Goal: Find contact information: Find contact information

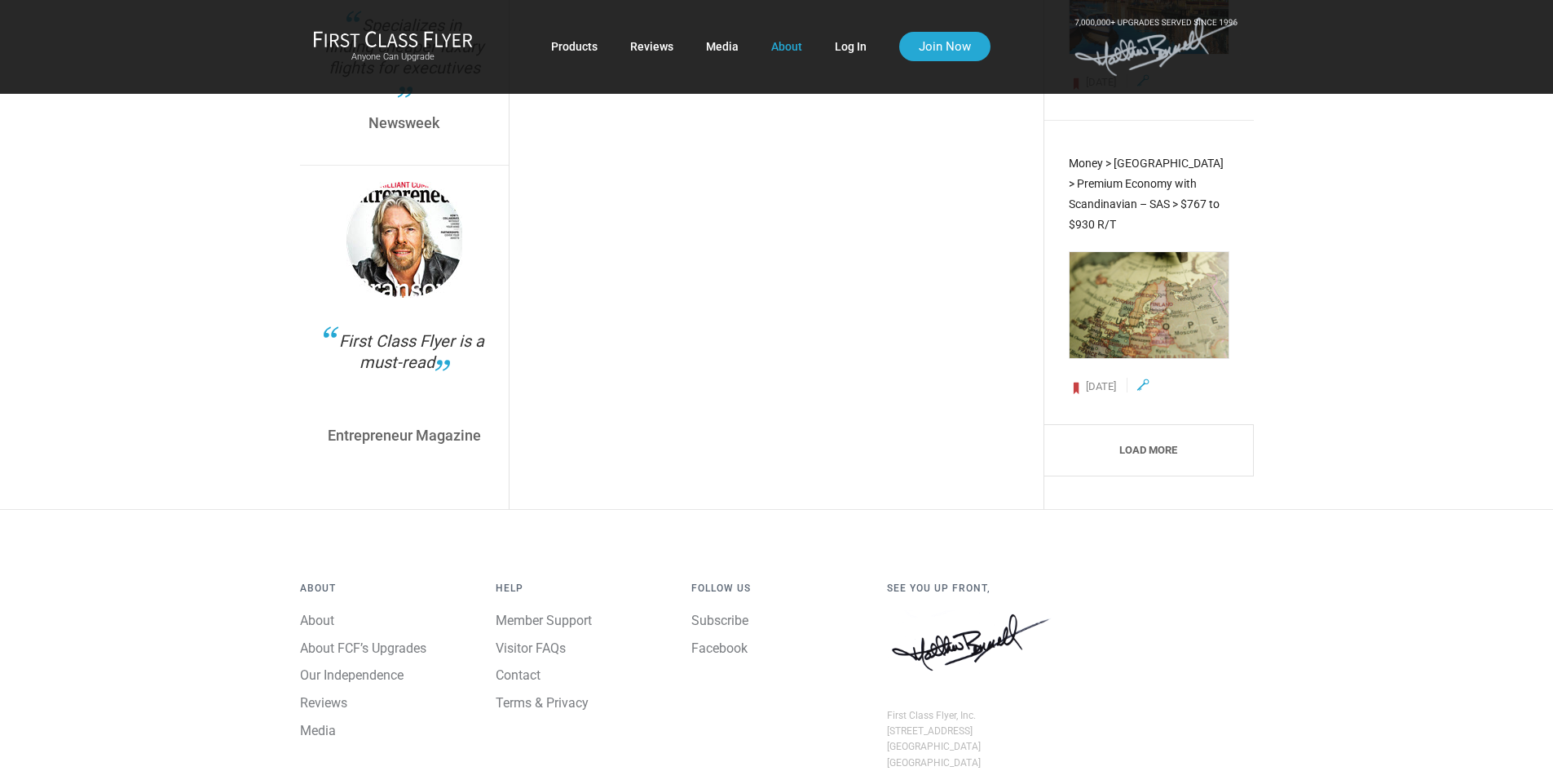
scroll to position [6150, 0]
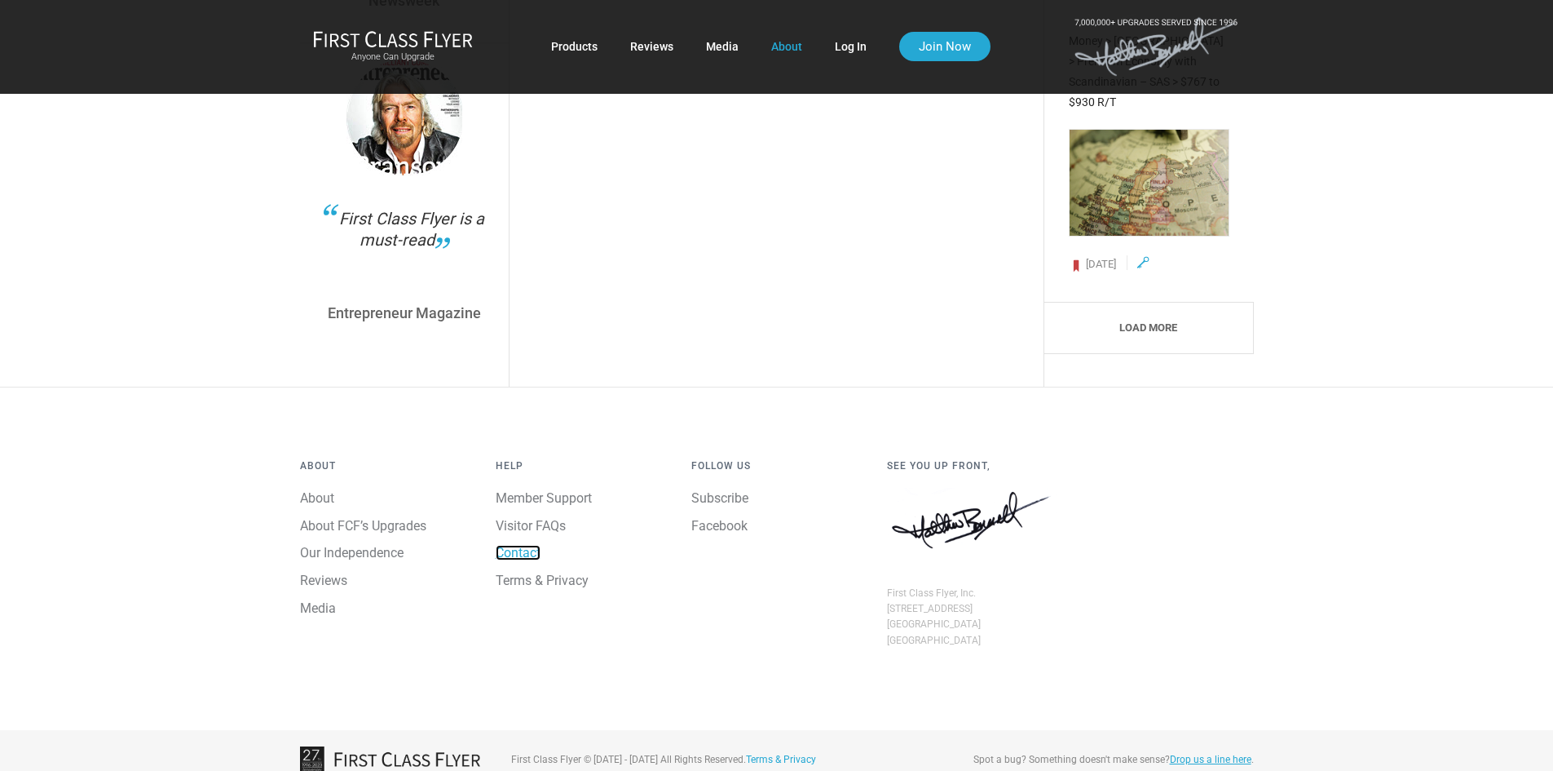
click at [522, 545] on link "Contact" at bounding box center [518, 552] width 45 height 15
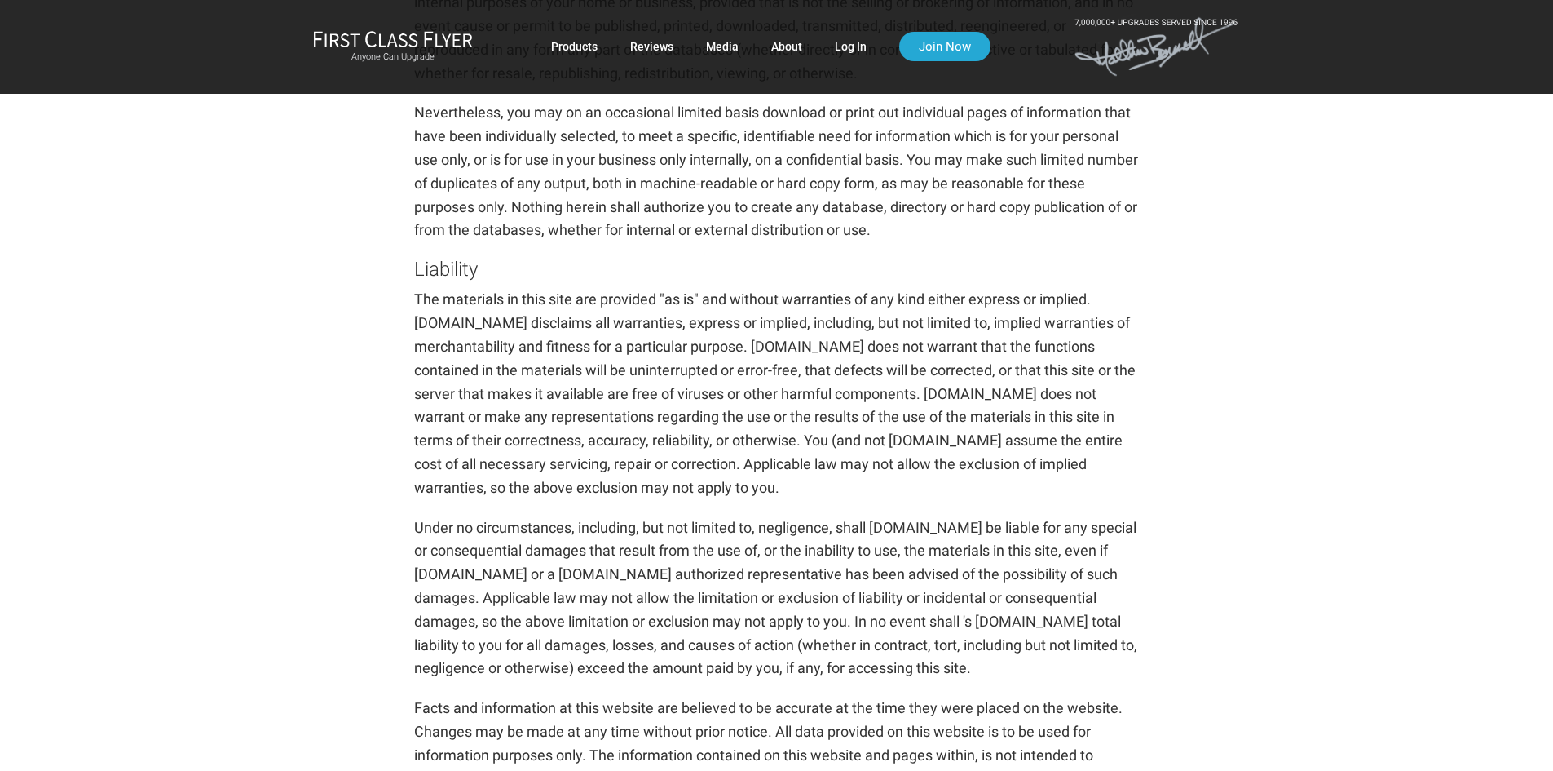
scroll to position [897, 0]
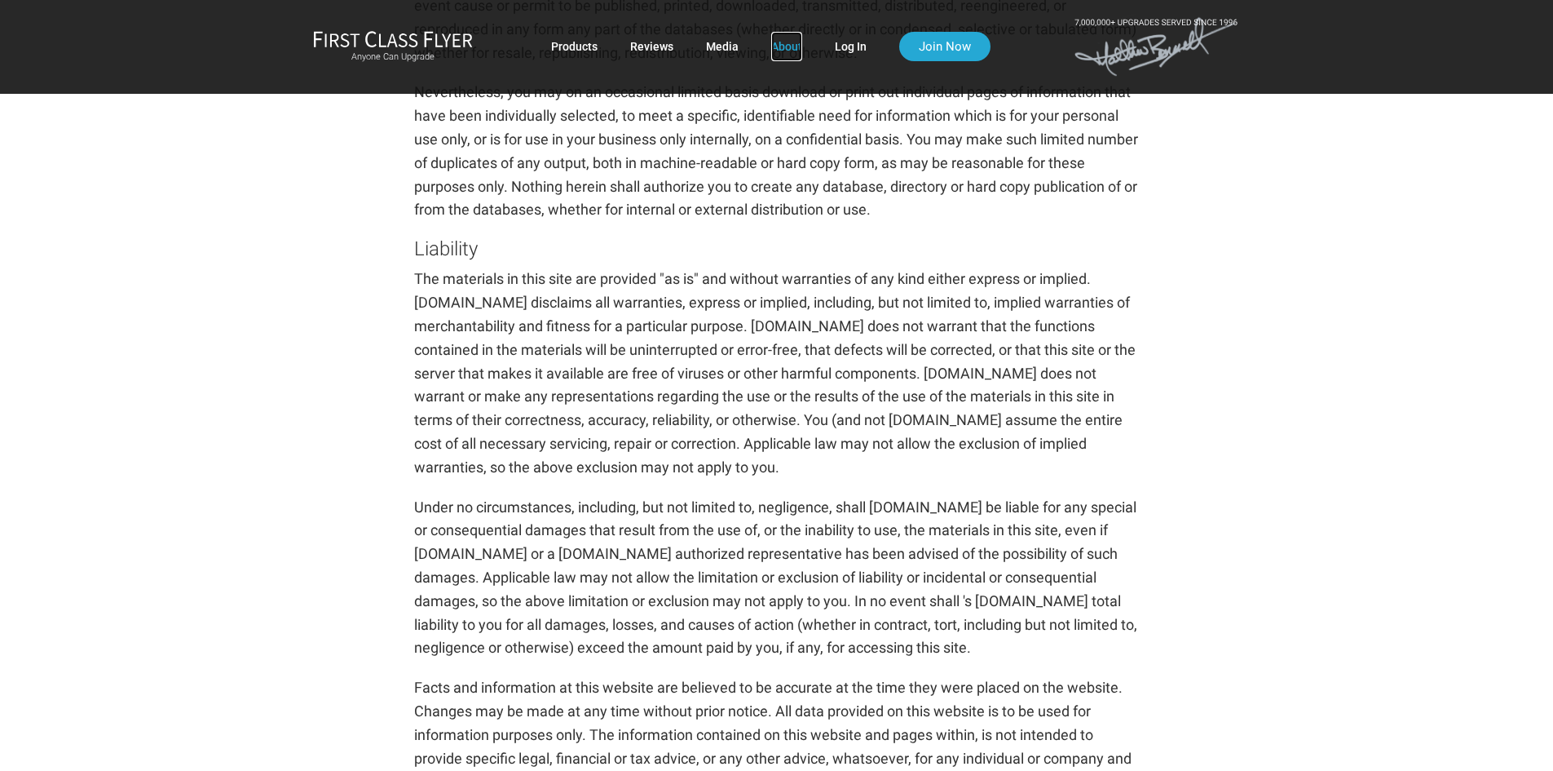
click at [784, 50] on link "About" at bounding box center [786, 46] width 31 height 29
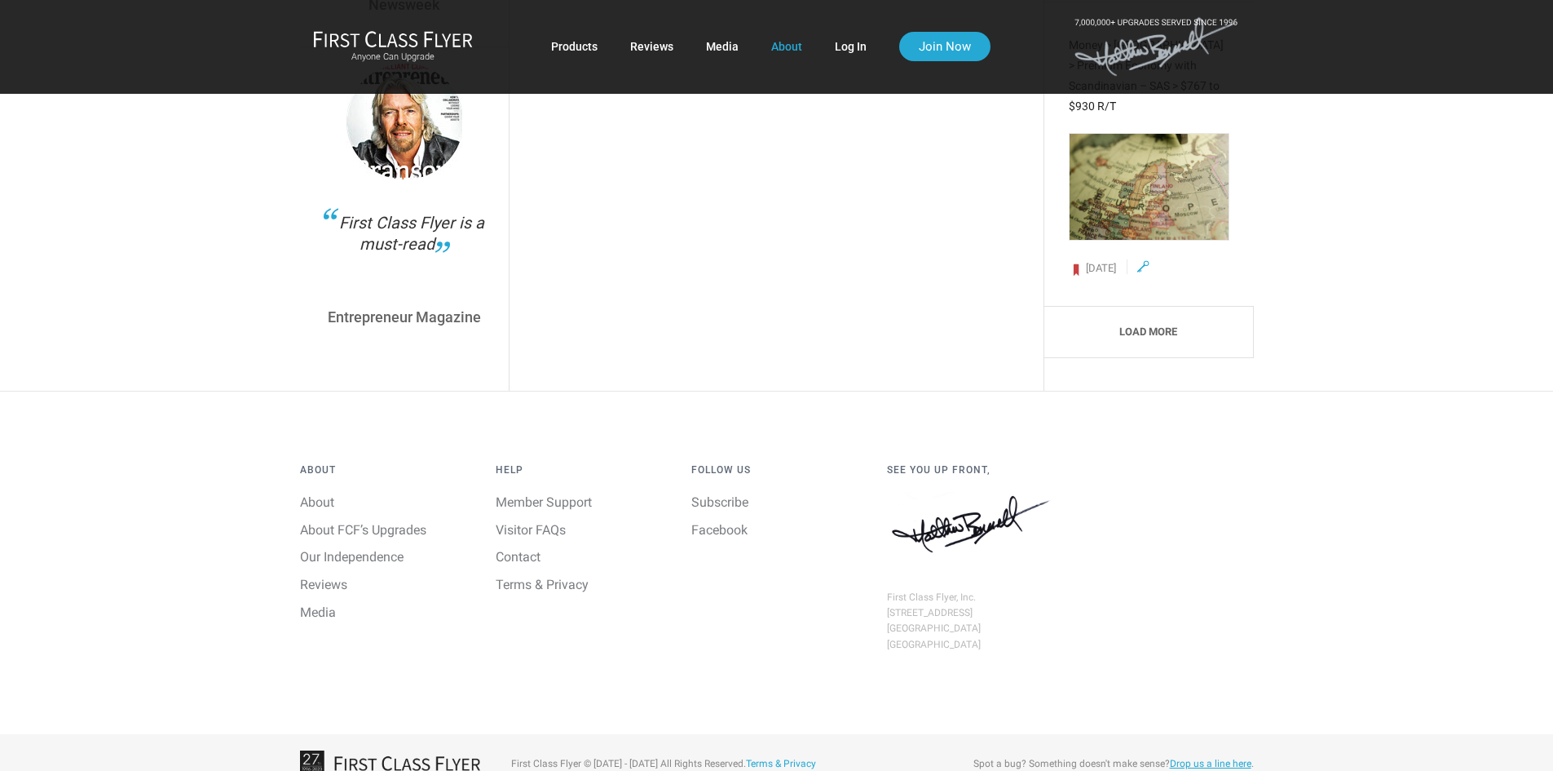
scroll to position [6150, 0]
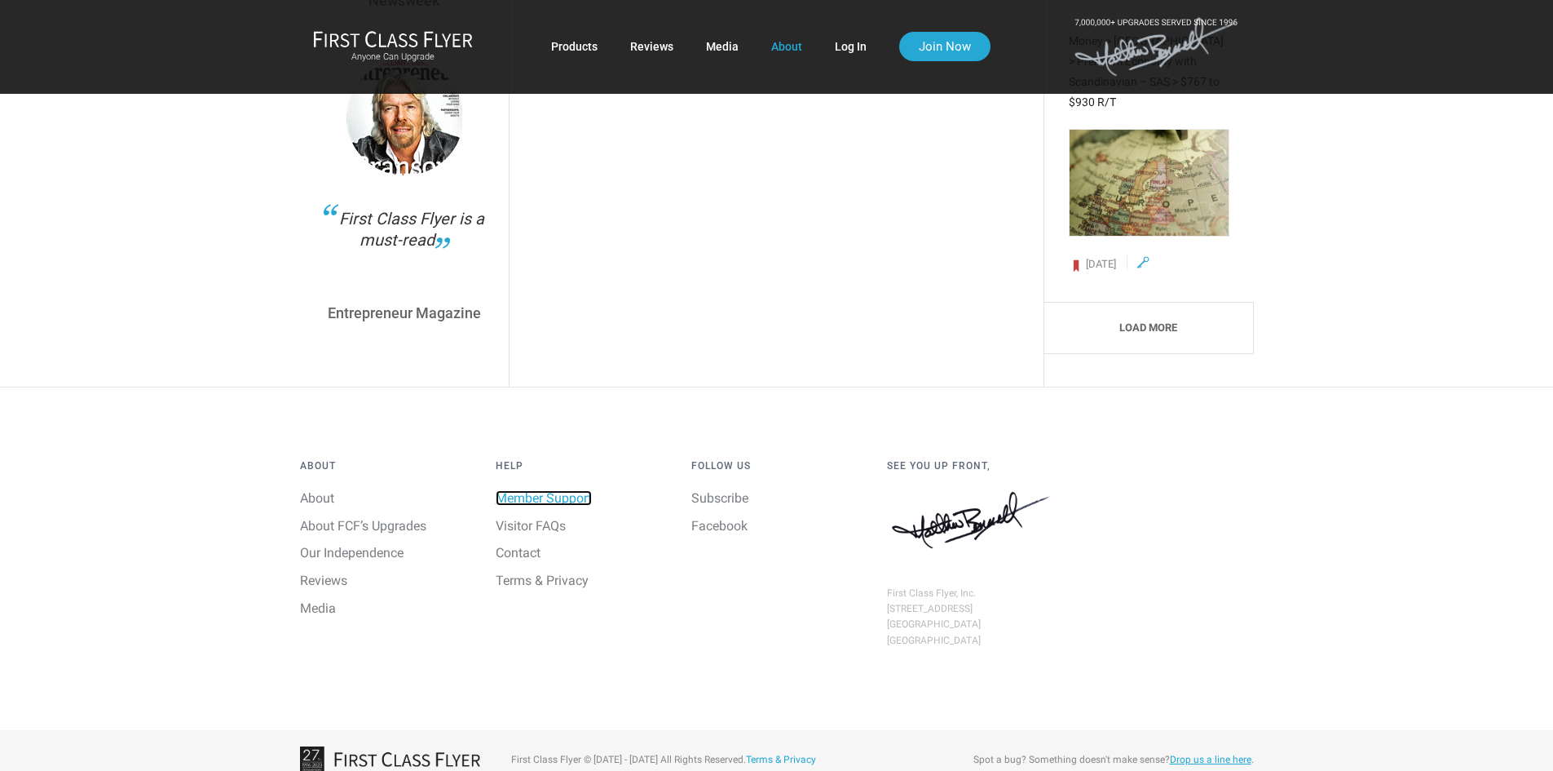
click at [554, 490] on link "Member Support" at bounding box center [544, 497] width 96 height 15
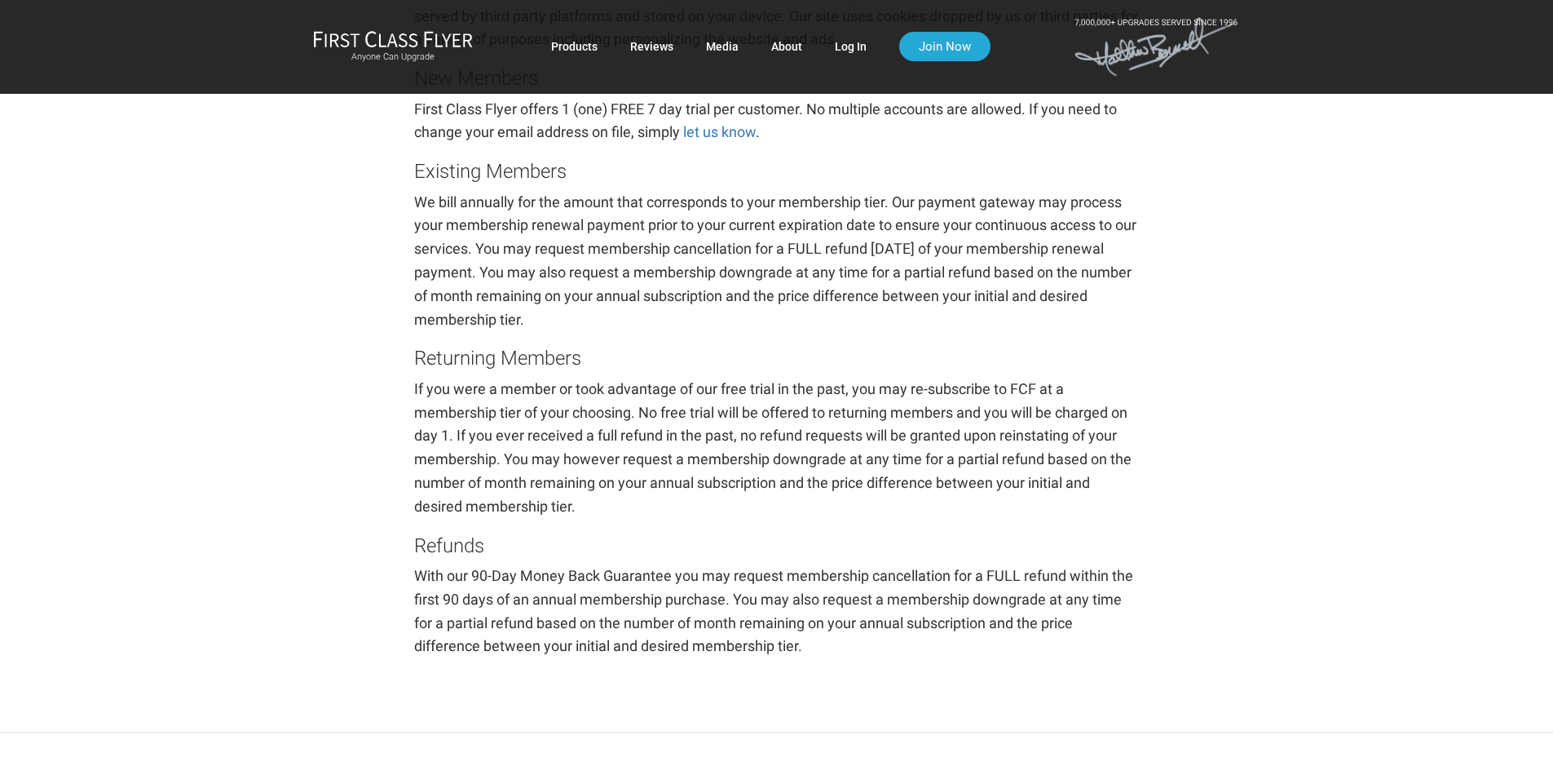
scroll to position [3374, 0]
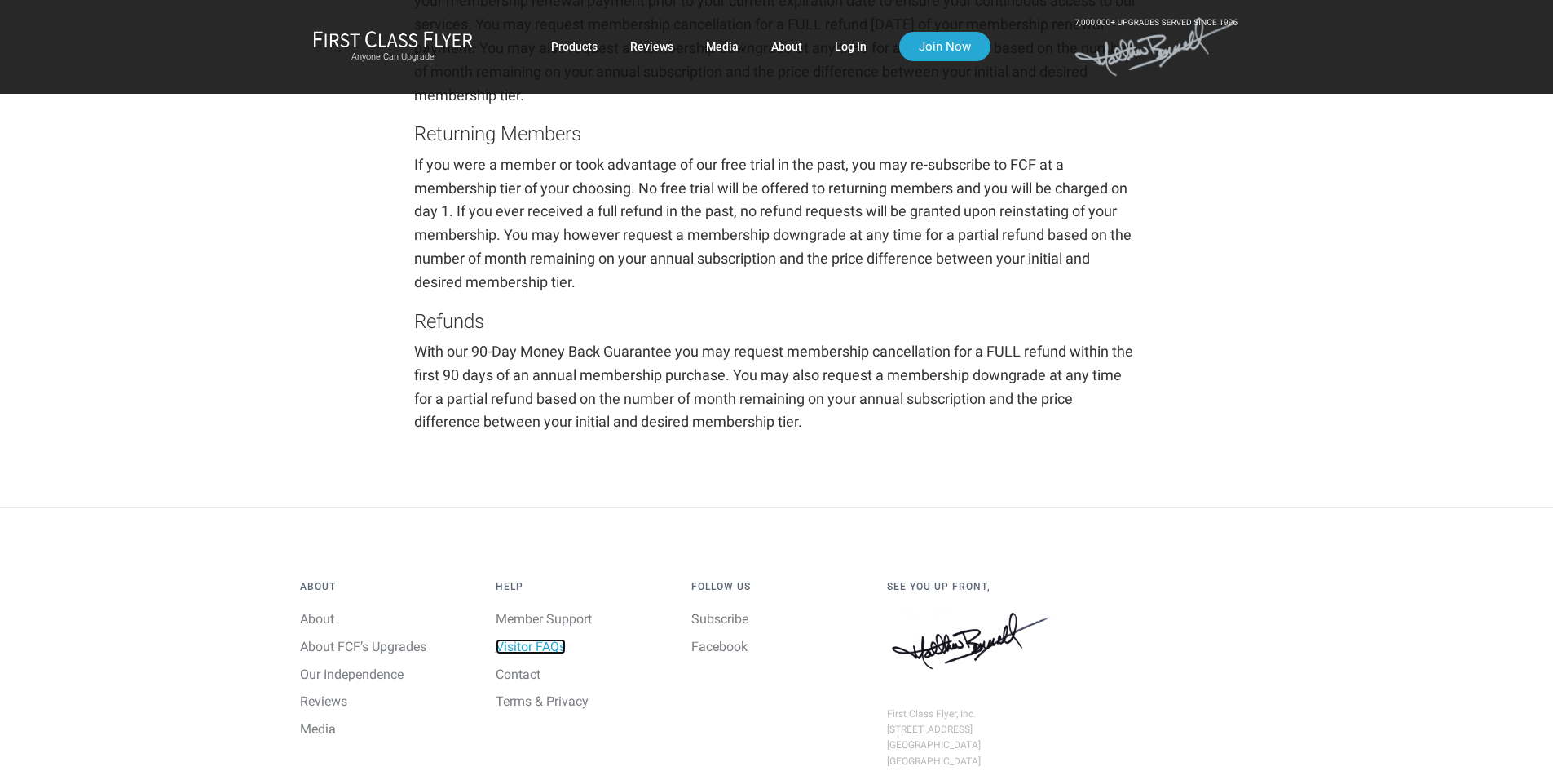
click at [542, 654] on link "Visitor FAQs" at bounding box center [531, 645] width 70 height 15
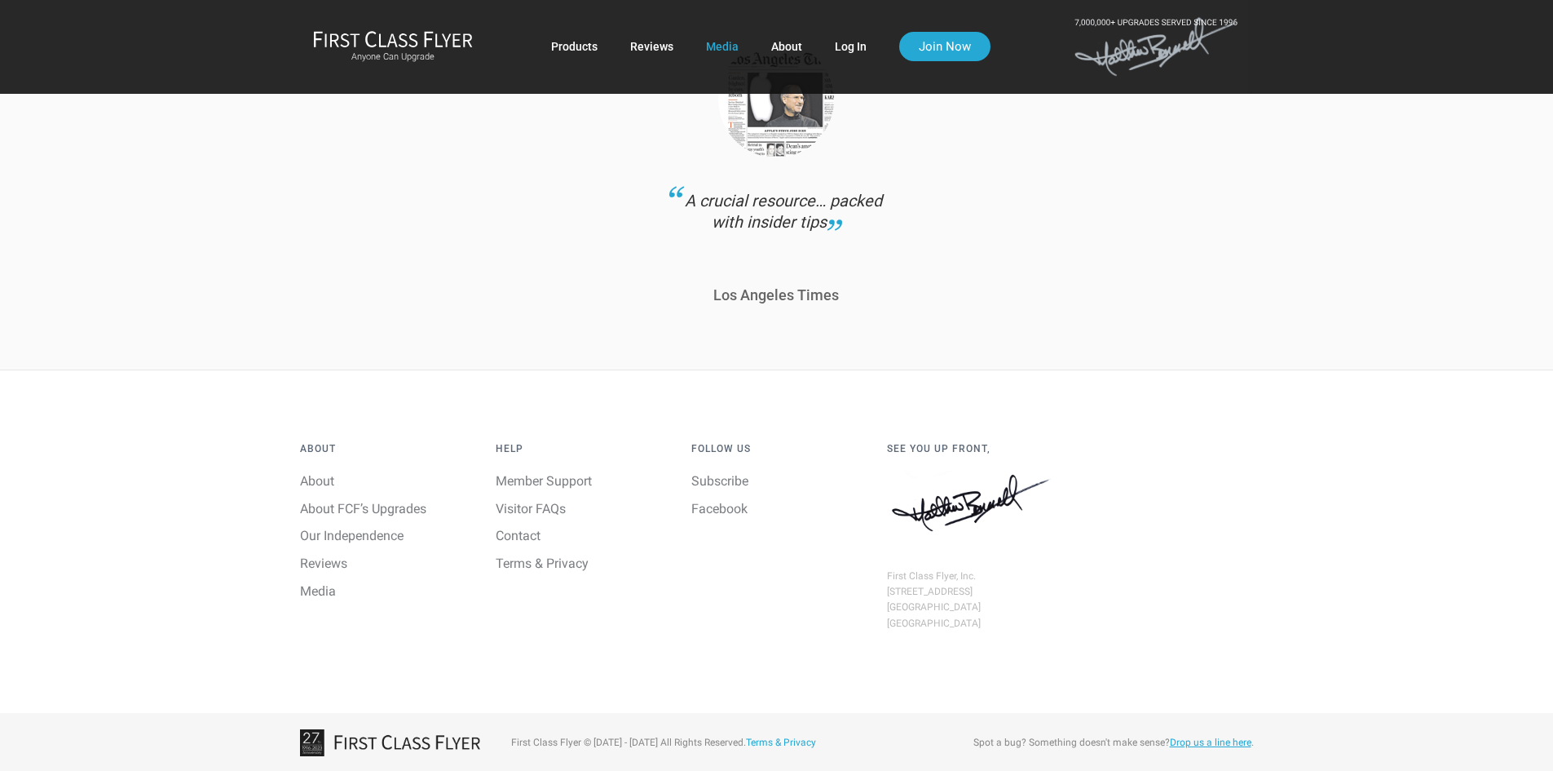
scroll to position [1814, 0]
click at [329, 485] on link "About" at bounding box center [317, 478] width 34 height 15
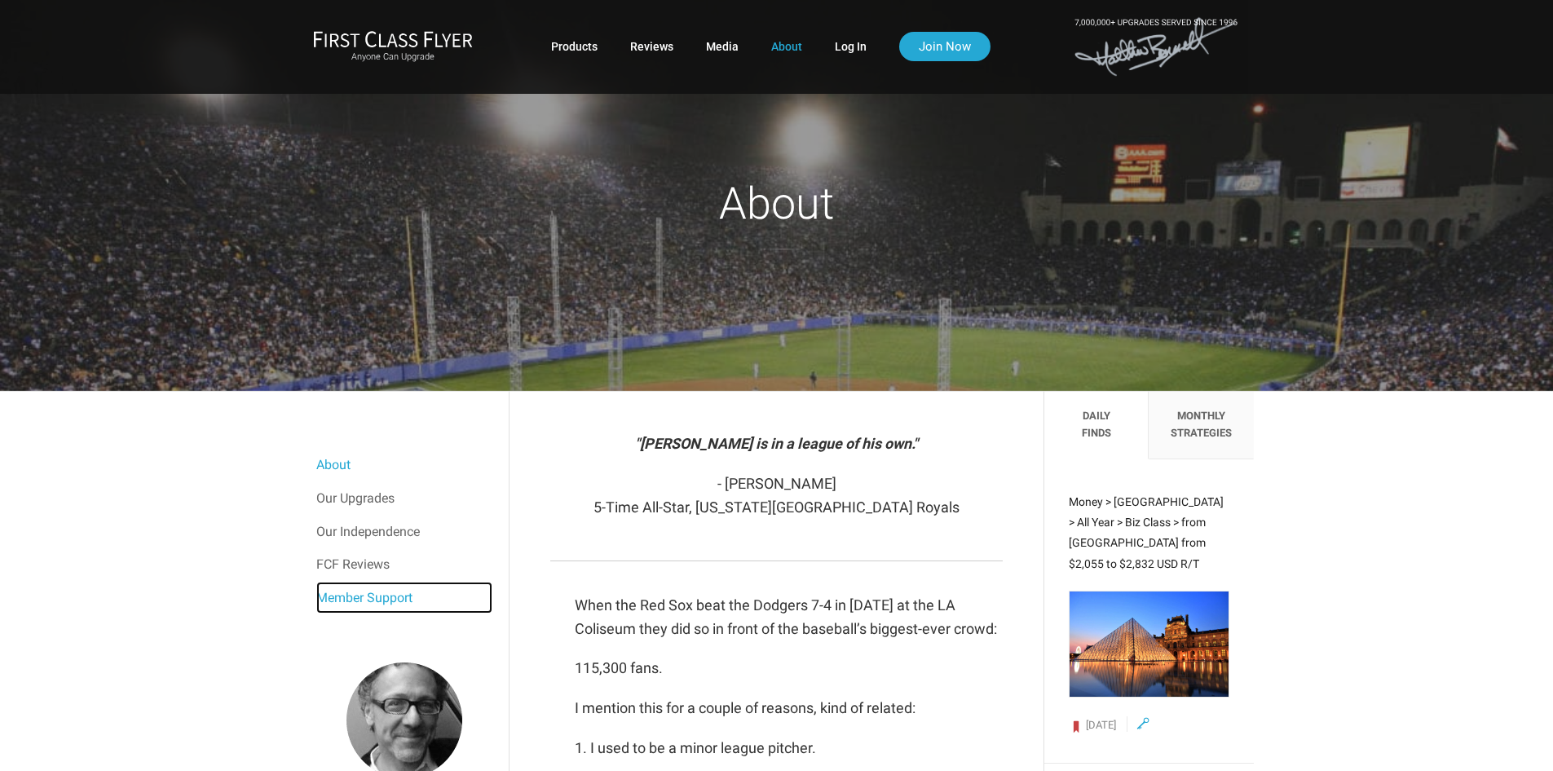
click at [368, 599] on link "Member Support" at bounding box center [404, 597] width 176 height 33
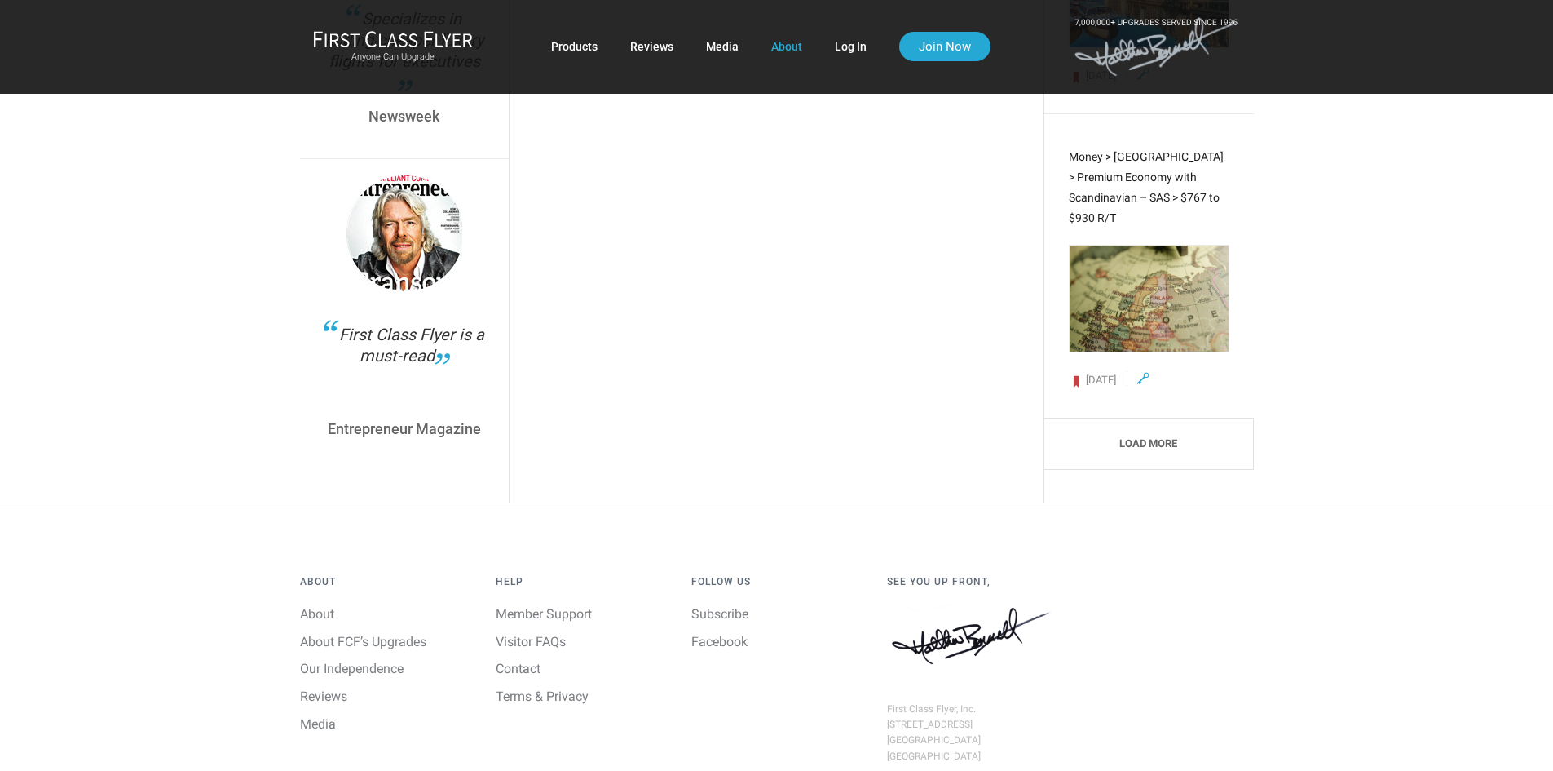
scroll to position [6150, 0]
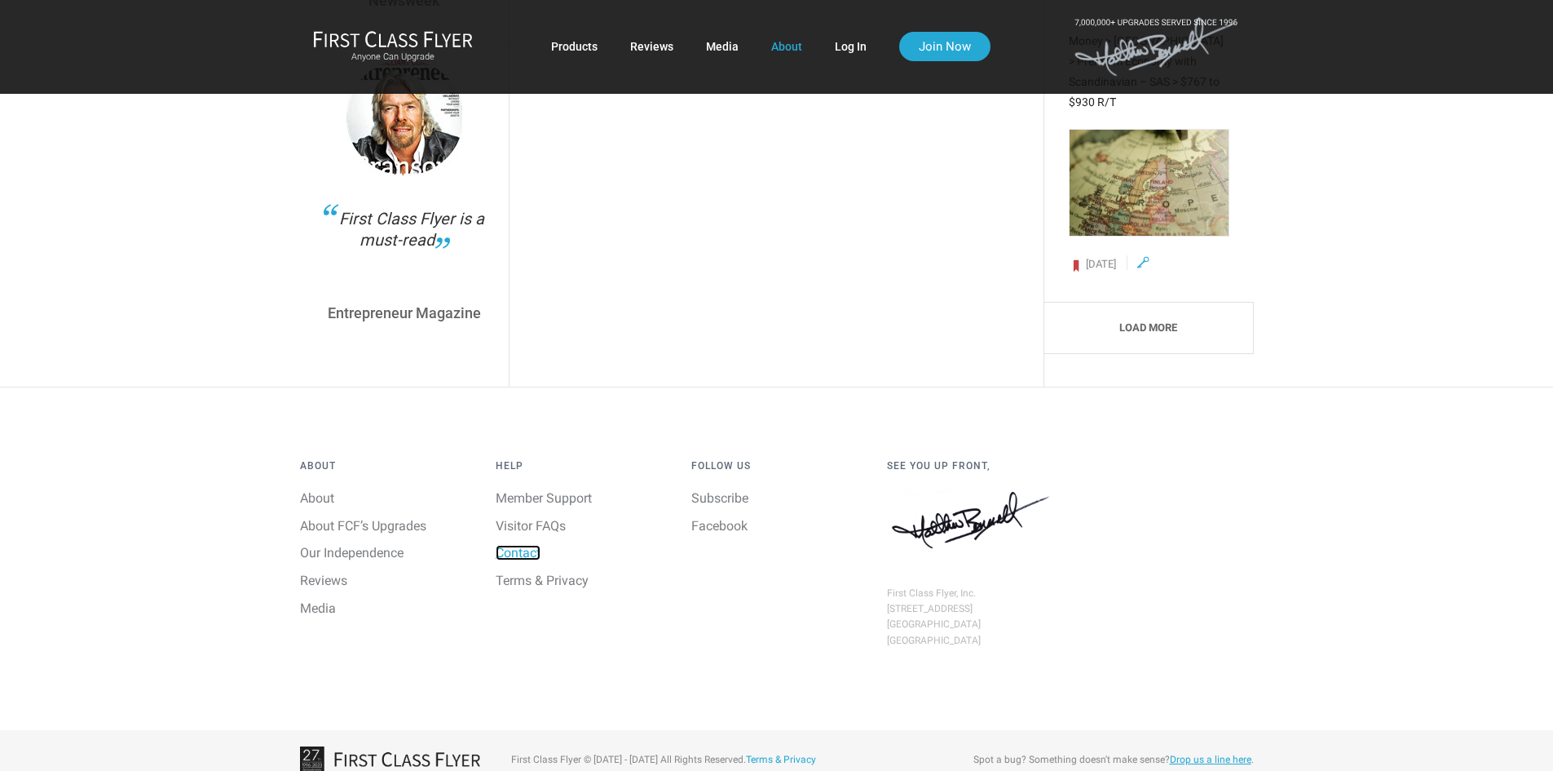
click at [520, 545] on link "Contact" at bounding box center [518, 552] width 45 height 15
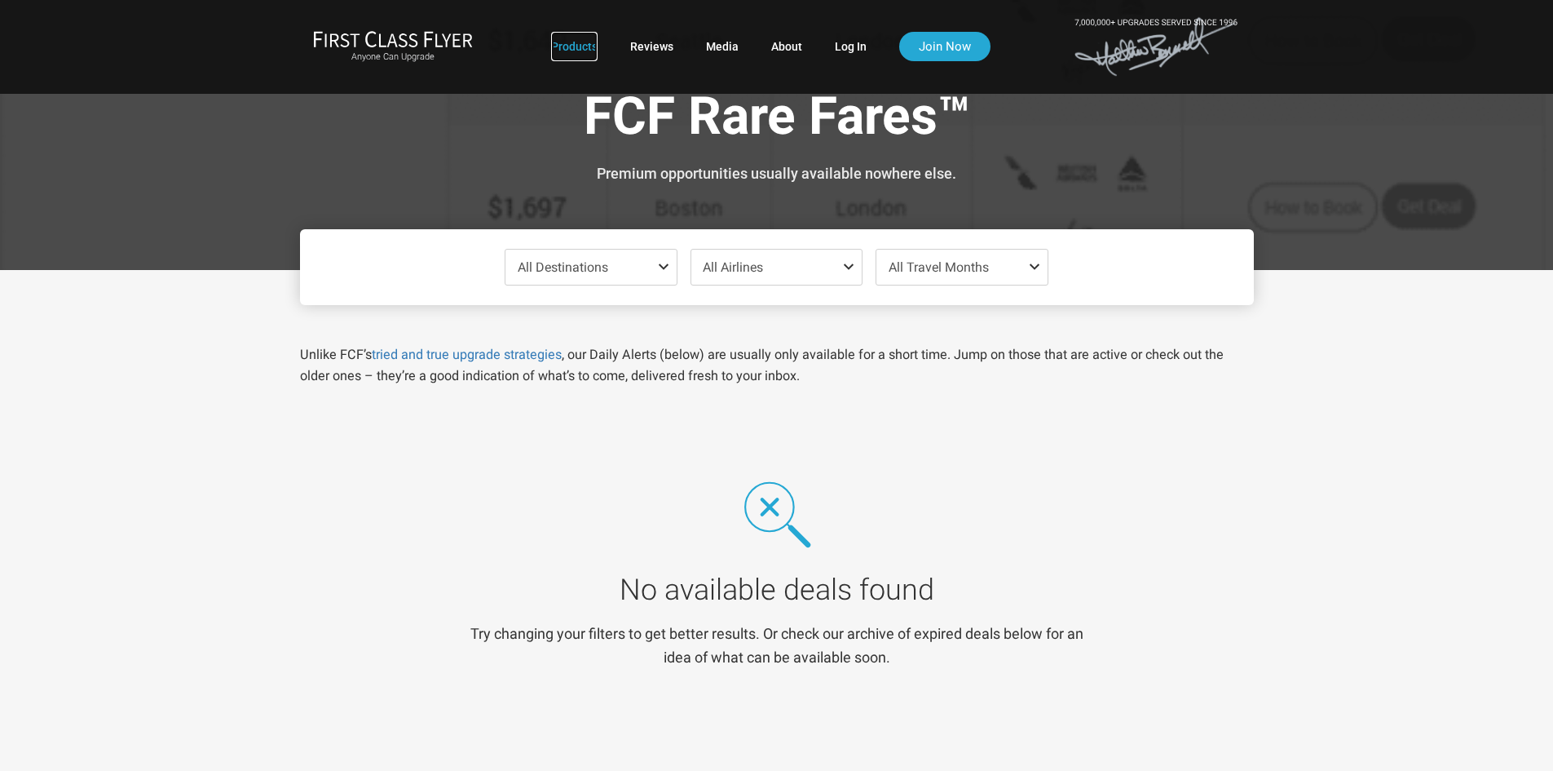
click at [555, 46] on link "Products" at bounding box center [574, 46] width 46 height 29
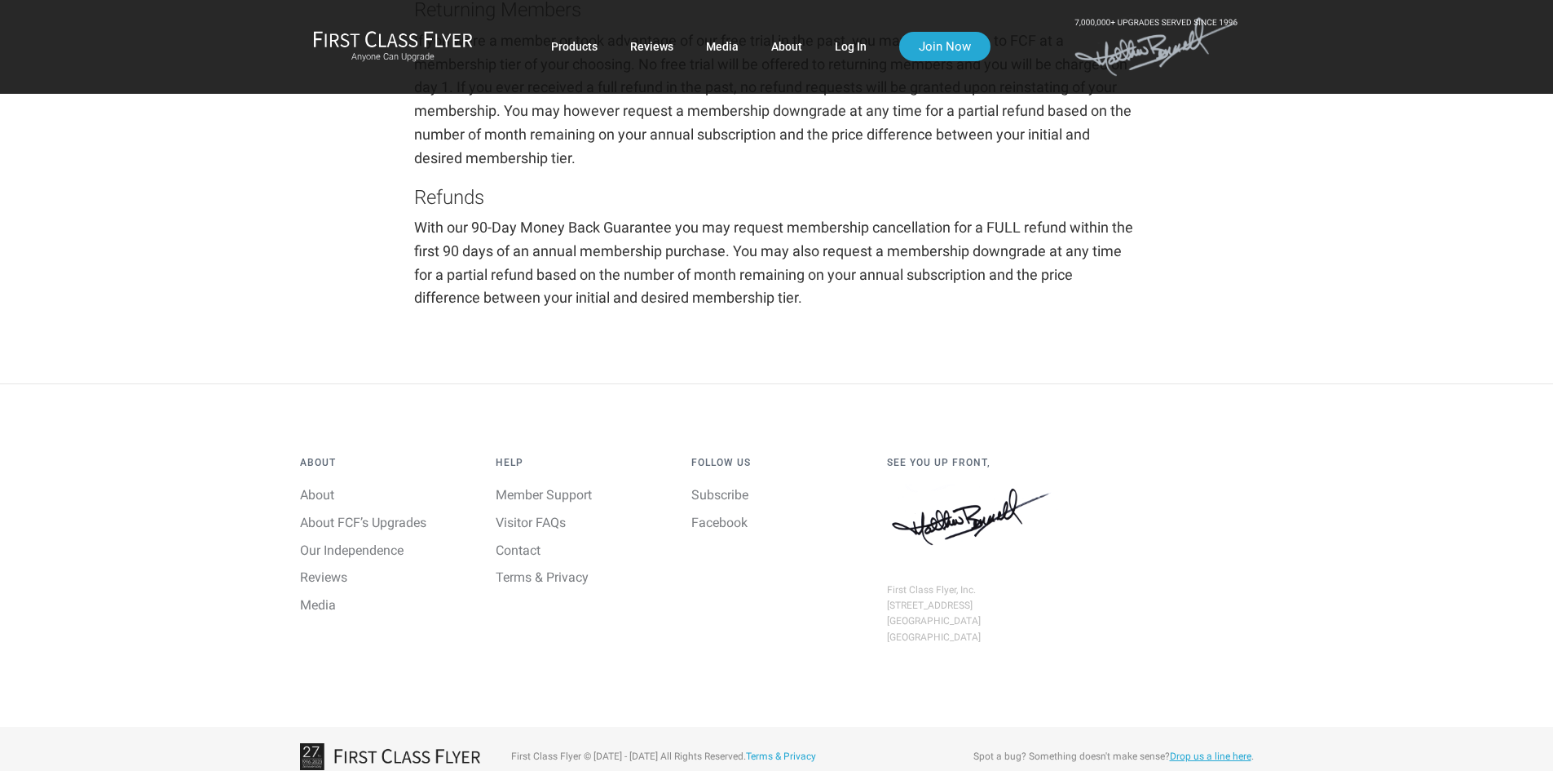
scroll to position [3537, 0]
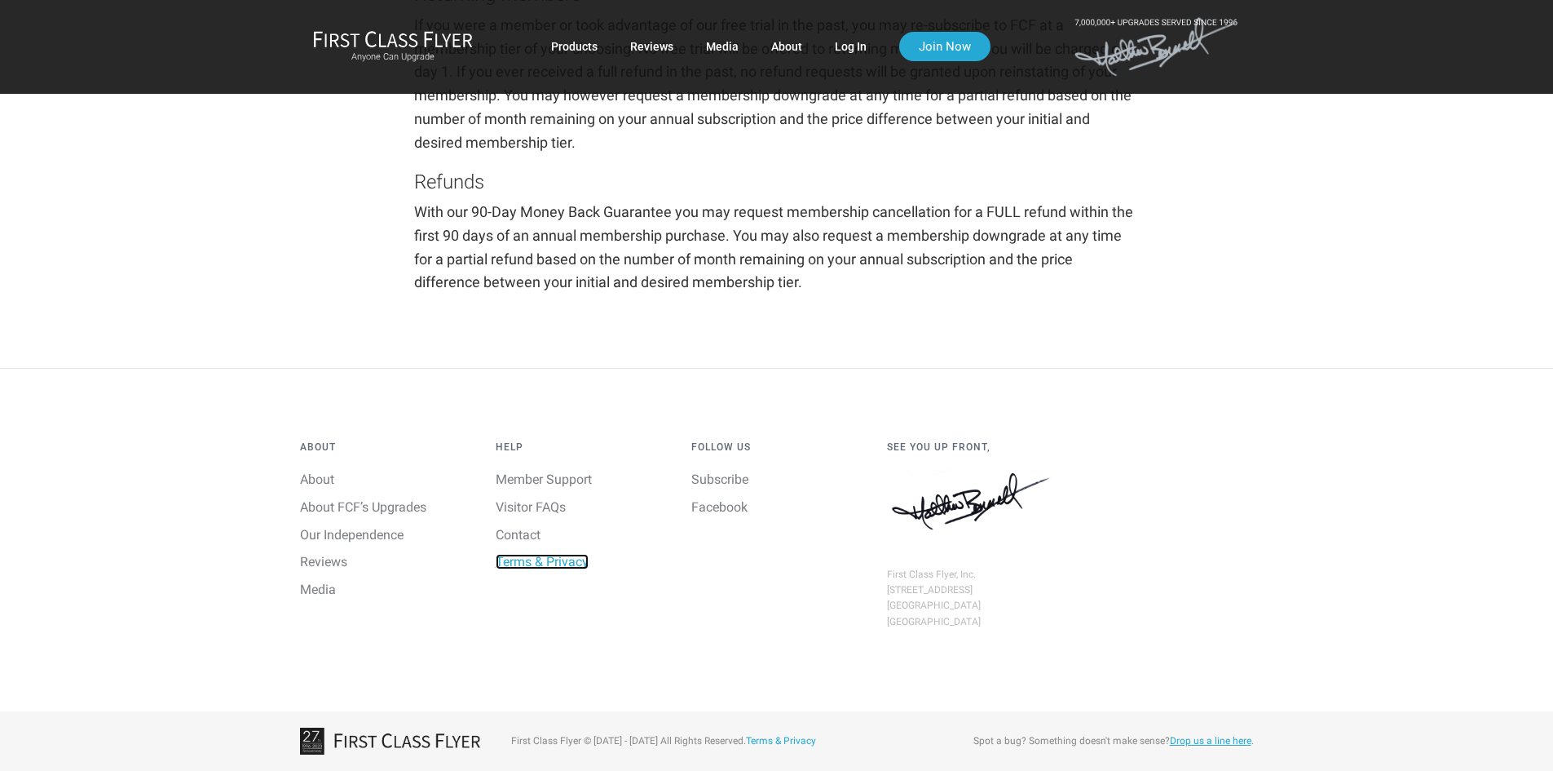
click at [566, 567] on link "Terms & Privacy" at bounding box center [542, 561] width 93 height 15
click at [331, 594] on link "Media" at bounding box center [318, 588] width 36 height 15
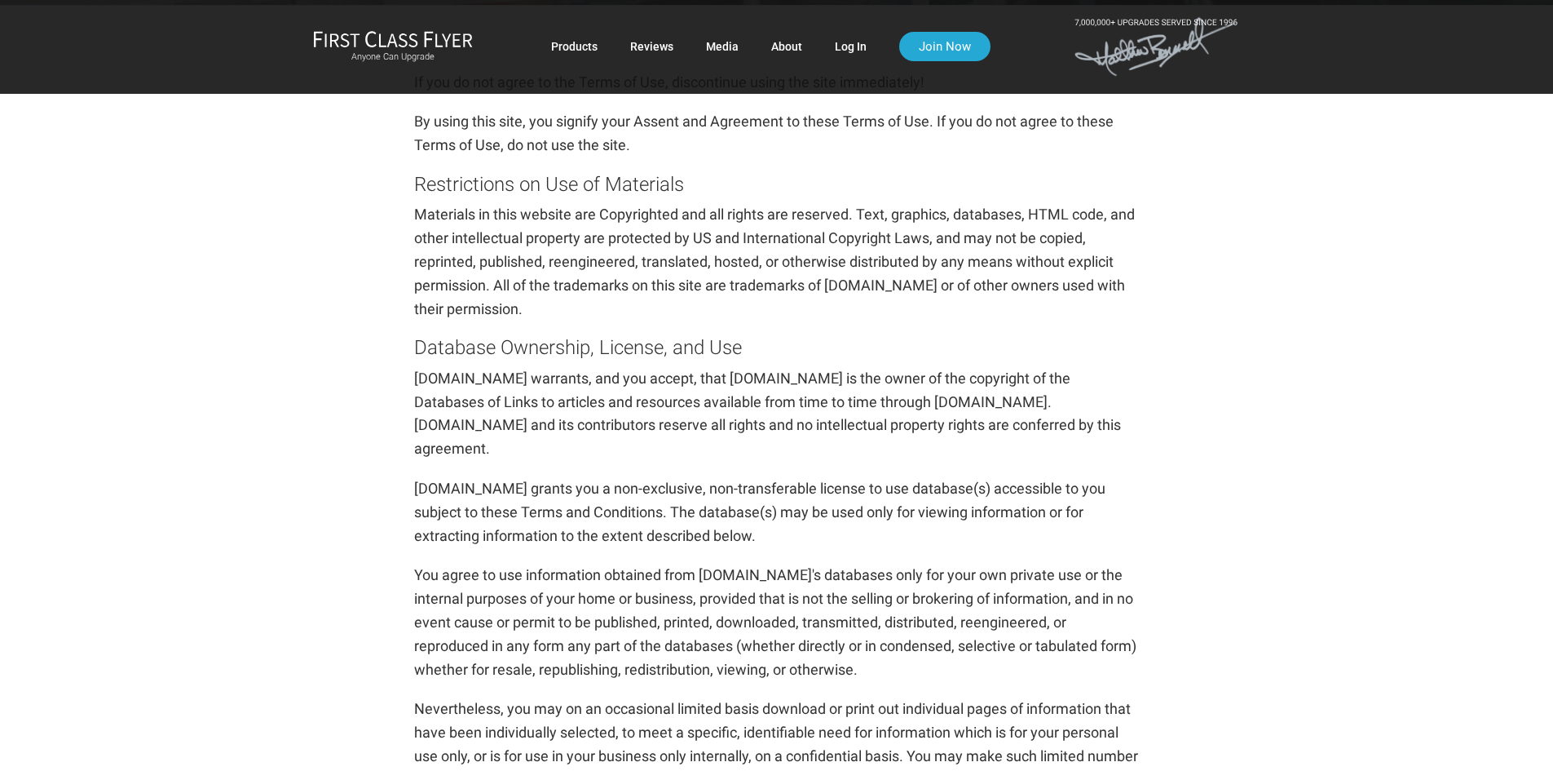
scroll to position [408, 0]
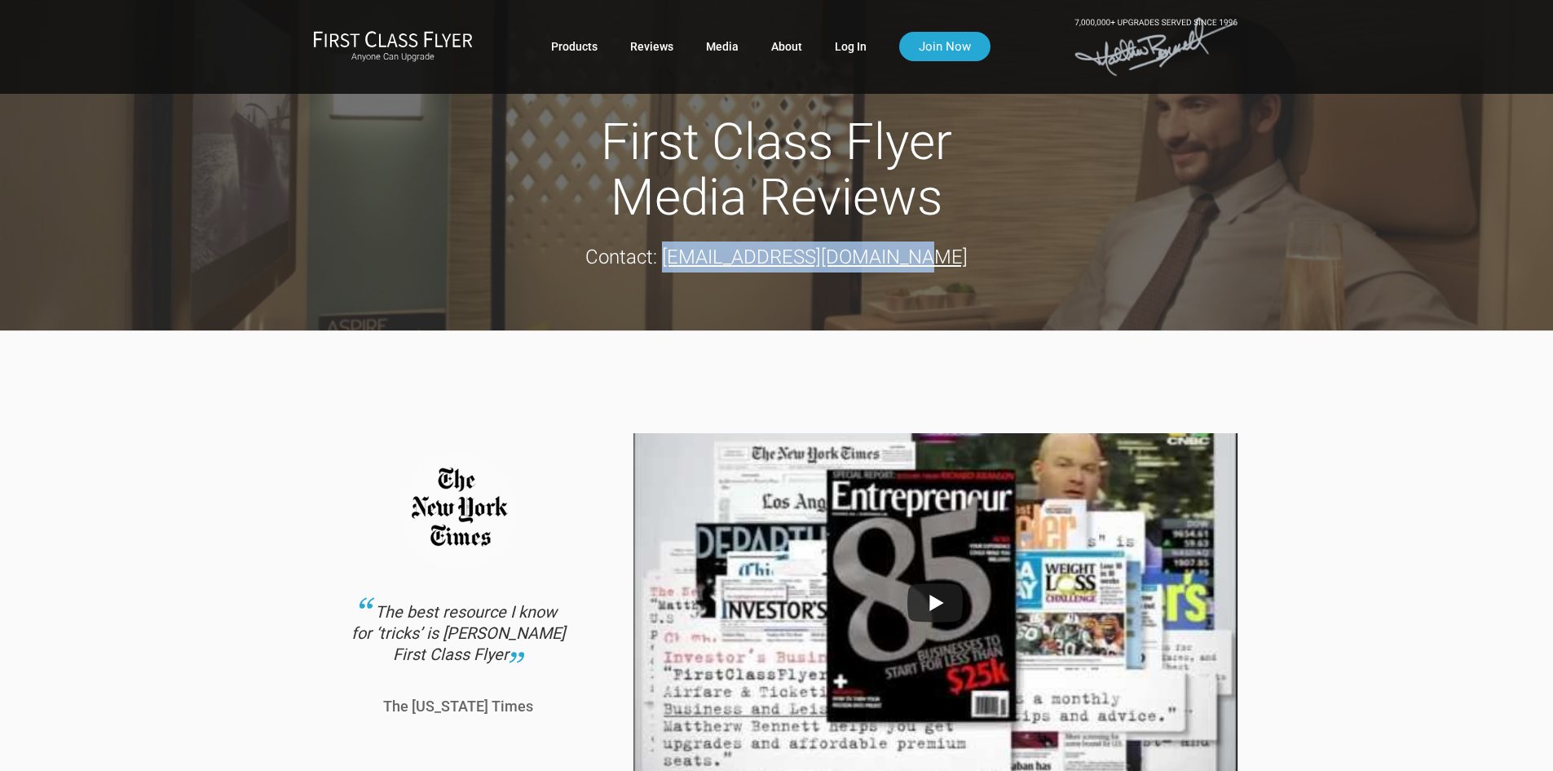
drag, startPoint x: 700, startPoint y: 257, endPoint x: 943, endPoint y: 251, distance: 243.9
click at [943, 251] on div "Contact: [EMAIL_ADDRESS][DOMAIN_NAME]" at bounding box center [776, 256] width 921 height 31
